Goal: Find specific page/section: Find specific page/section

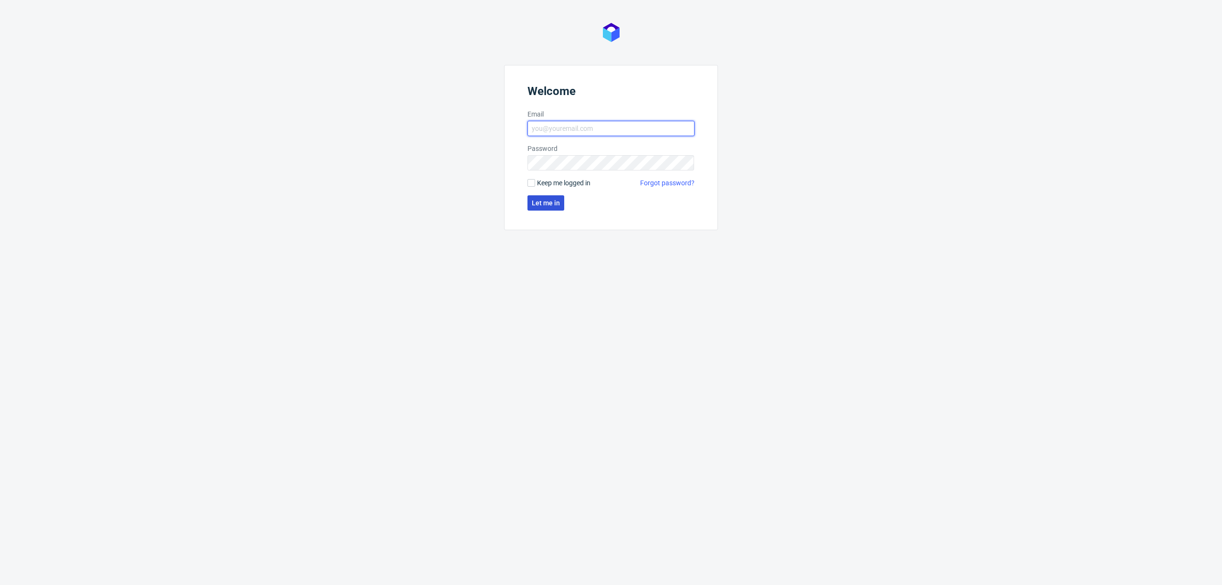
type input "[PERSON_NAME][EMAIL_ADDRESS][DOMAIN_NAME]"
click at [548, 201] on span "Let me in" at bounding box center [546, 202] width 28 height 7
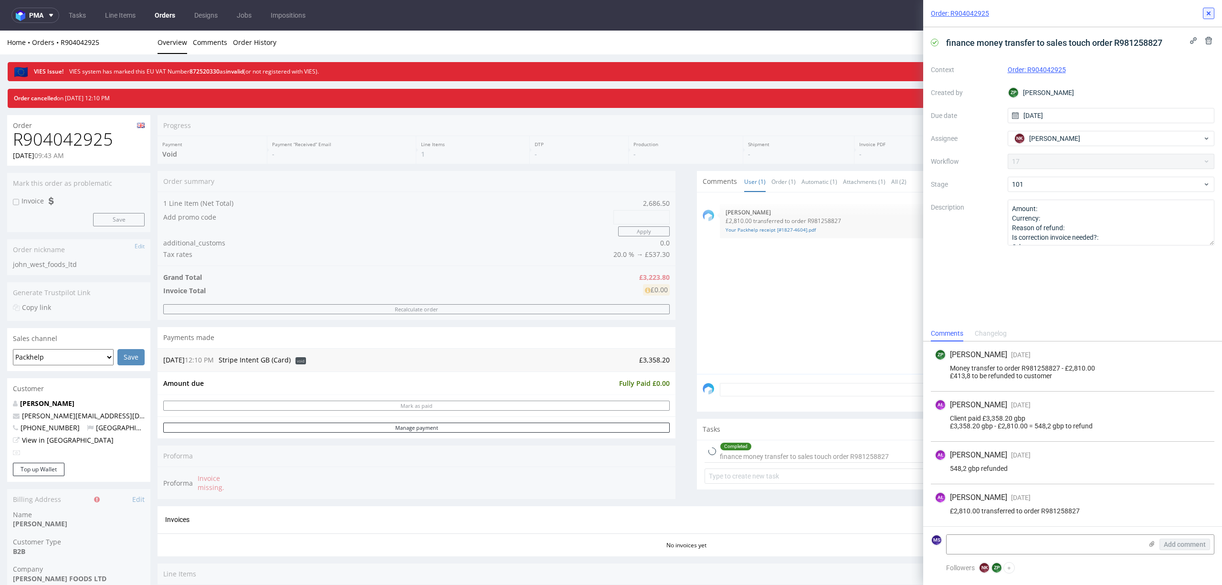
click at [1207, 14] on use at bounding box center [1208, 13] width 4 height 4
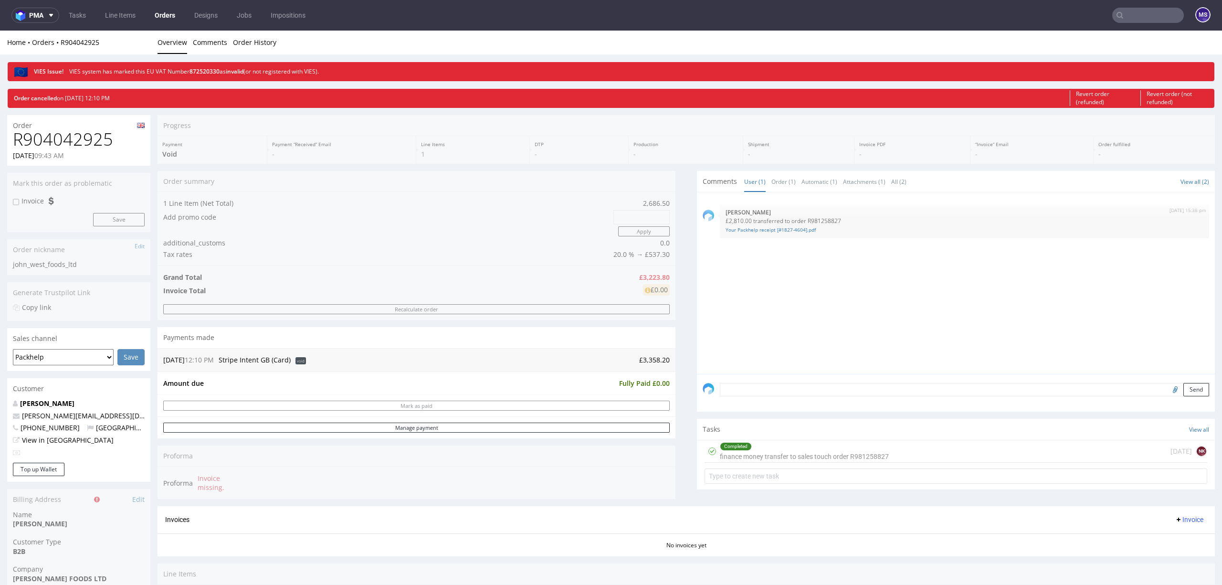
click at [1129, 16] on input "text" at bounding box center [1148, 15] width 72 height 15
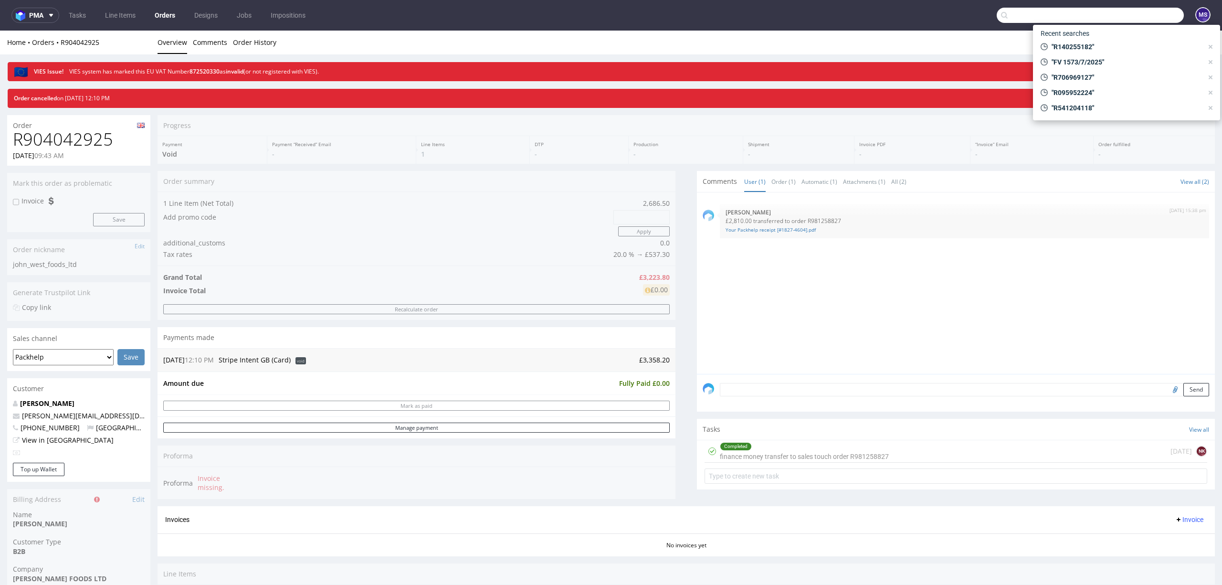
paste input "R591429177"
type input "R591429177"
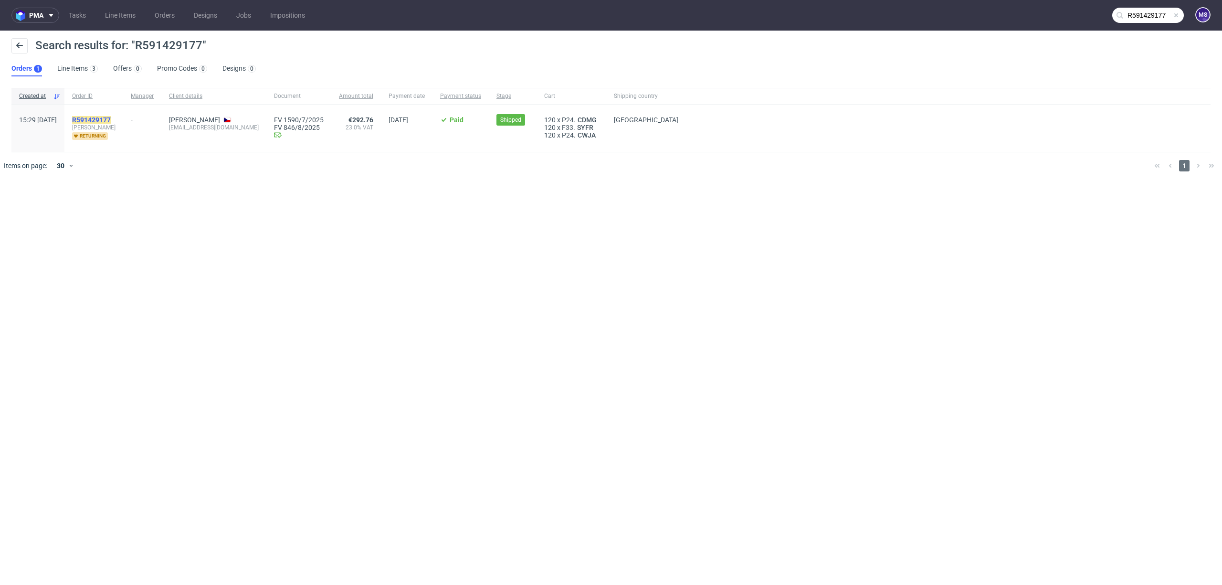
click at [111, 119] on mark "R591429177" at bounding box center [91, 120] width 39 height 8
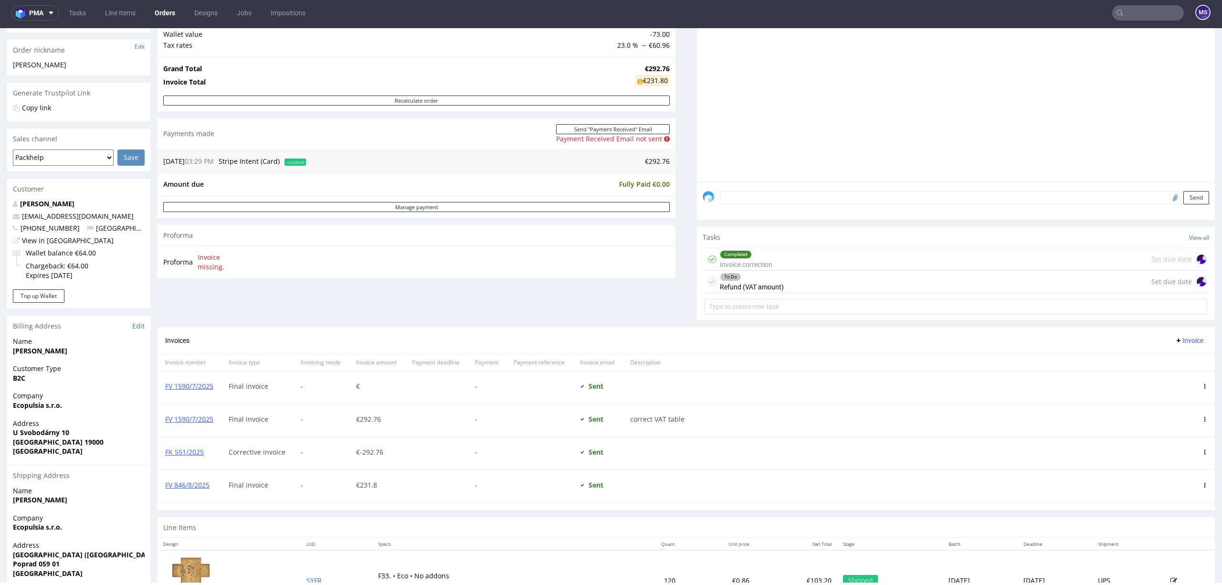
scroll to position [117, 0]
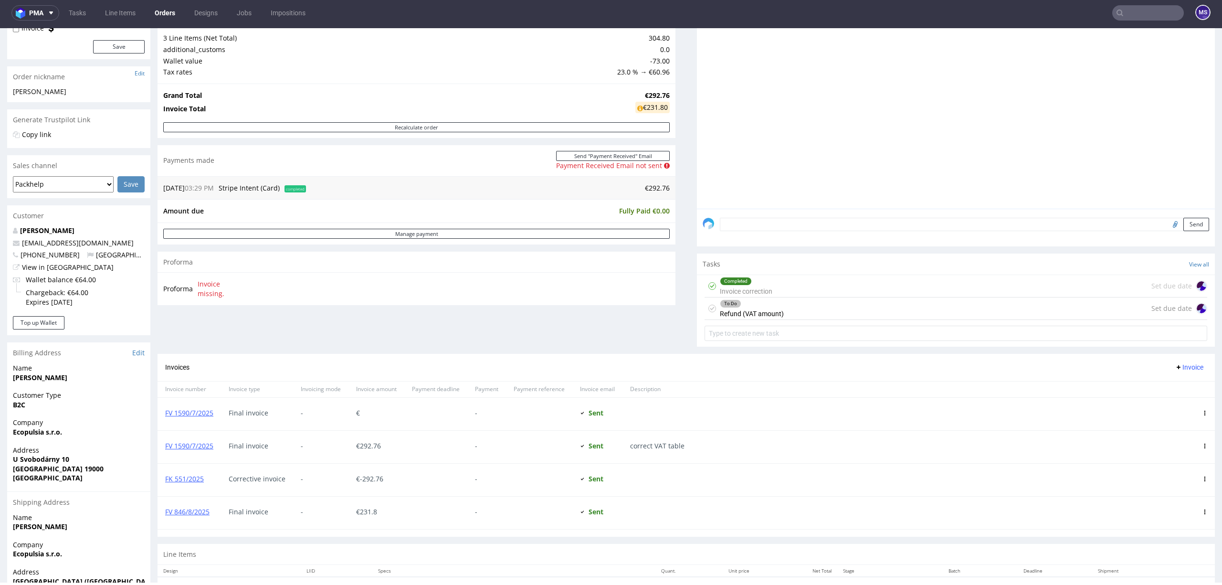
click at [815, 290] on div "Completed Invoice correction Set due date" at bounding box center [955, 286] width 502 height 22
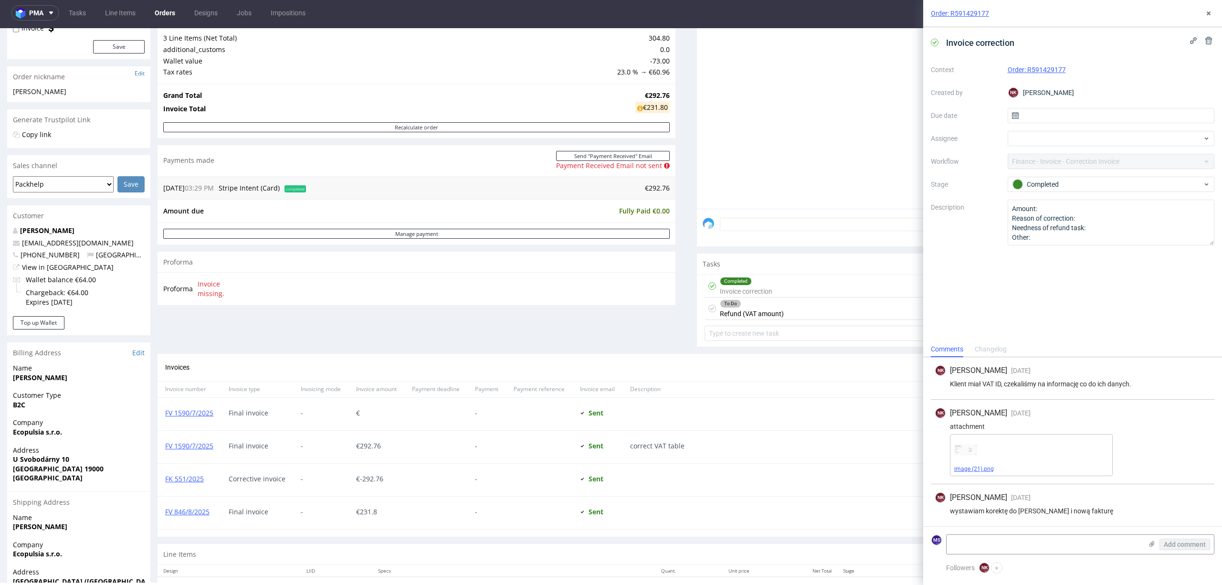
click at [978, 470] on link "image (21).png" at bounding box center [974, 468] width 40 height 7
click at [188, 481] on link "FK 551/2025" at bounding box center [184, 478] width 39 height 9
drag, startPoint x: 1203, startPoint y: 15, endPoint x: 1198, endPoint y: 17, distance: 5.6
click at [1203, 15] on button at bounding box center [1207, 13] width 11 height 11
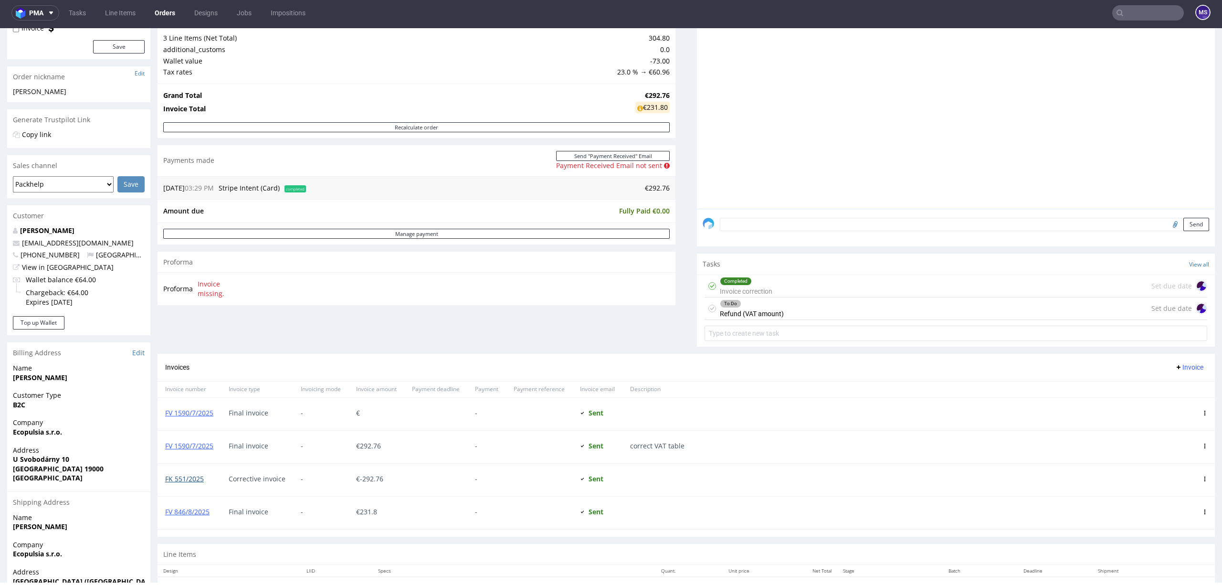
click at [185, 481] on link "FK 551/2025" at bounding box center [184, 478] width 39 height 9
click at [177, 512] on link "FV 846/8/2025" at bounding box center [187, 511] width 44 height 9
